Goal: Information Seeking & Learning: Learn about a topic

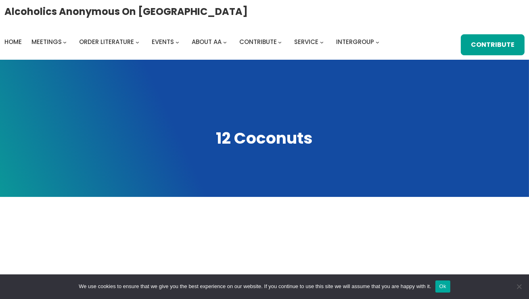
click at [443, 283] on button "Ok" at bounding box center [442, 286] width 15 height 12
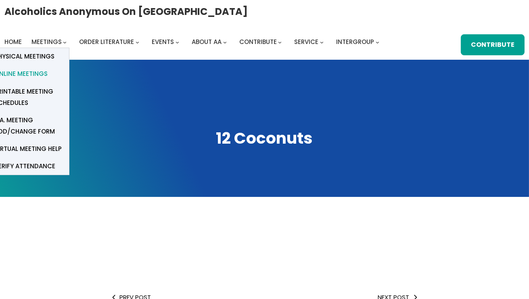
click at [35, 72] on span "Online Meetings" at bounding box center [20, 73] width 53 height 11
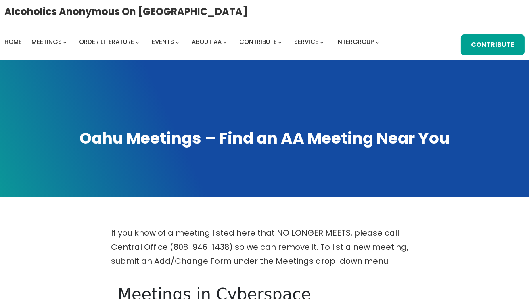
scroll to position [261, 0]
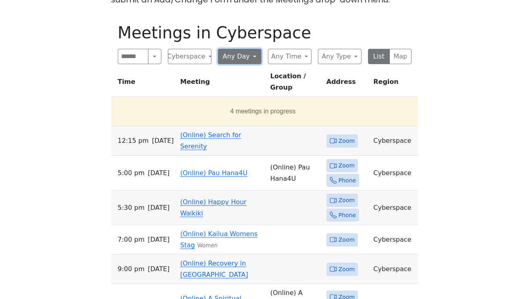
click at [242, 57] on button "Any Day" at bounding box center [240, 56] width 44 height 15
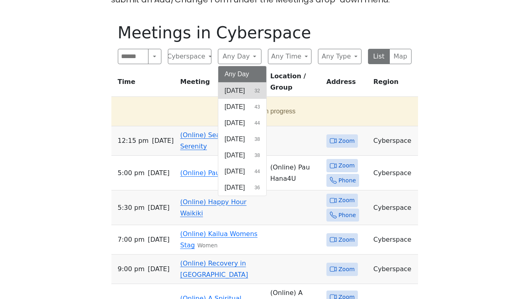
click at [232, 89] on span "[DATE]" at bounding box center [235, 91] width 20 height 10
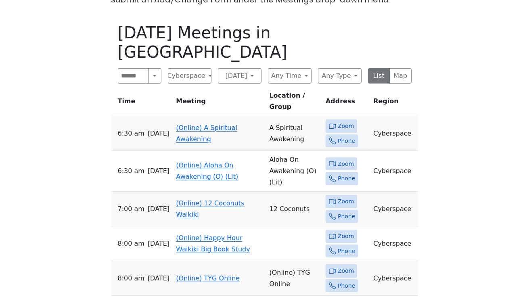
click at [334, 199] on icon at bounding box center [334, 201] width 2 height 4
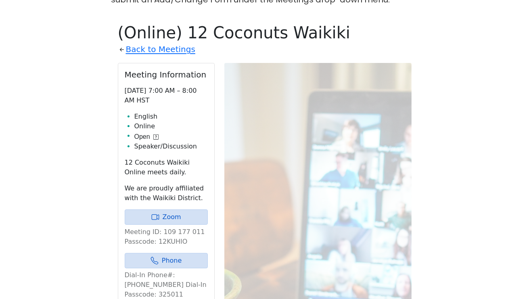
scroll to position [278, 0]
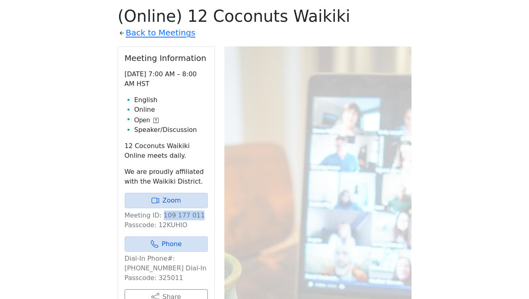
drag, startPoint x: 198, startPoint y: 213, endPoint x: 160, endPoint y: 217, distance: 38.1
click at [160, 217] on p "Meeting ID: 109 177 011 Passcode: 12KUHIO" at bounding box center [166, 219] width 83 height 19
drag, startPoint x: 160, startPoint y: 217, endPoint x: 148, endPoint y: 203, distance: 18.8
click at [148, 203] on link "Zoom" at bounding box center [166, 200] width 83 height 15
